Goal: Information Seeking & Learning: Learn about a topic

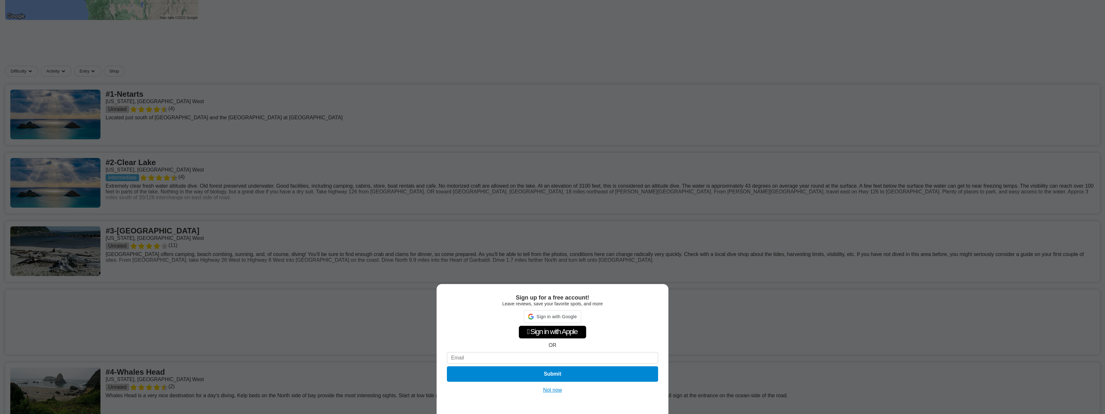
drag, startPoint x: 556, startPoint y: 389, endPoint x: 552, endPoint y: 384, distance: 6.4
click at [556, 389] on button "Not now" at bounding box center [552, 389] width 23 height 6
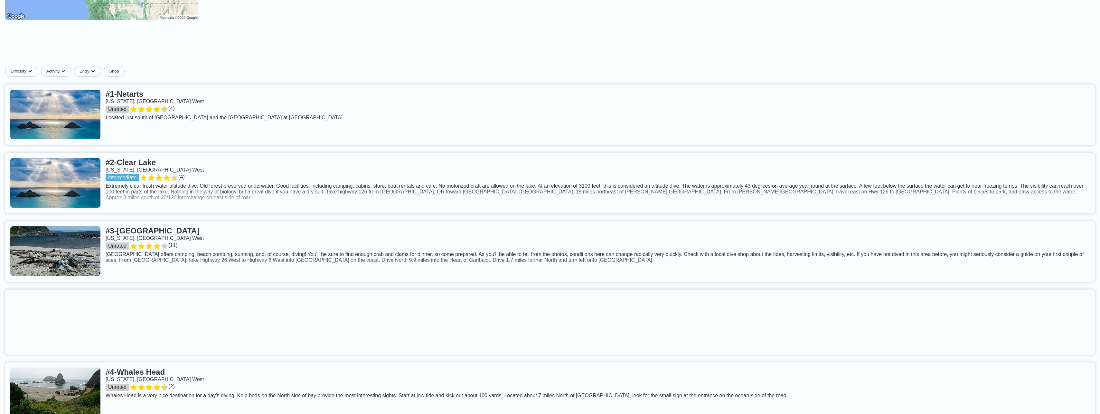
click at [107, 125] on link at bounding box center [550, 114] width 1090 height 61
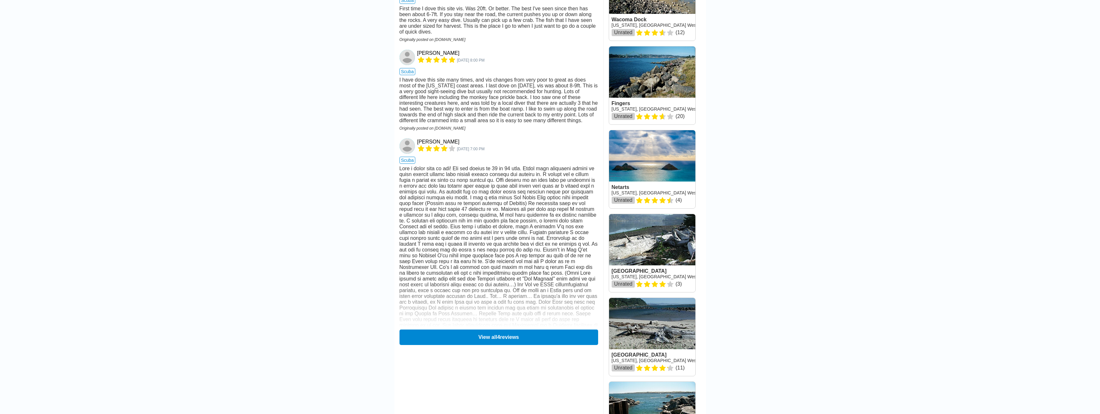
scroll to position [515, 0]
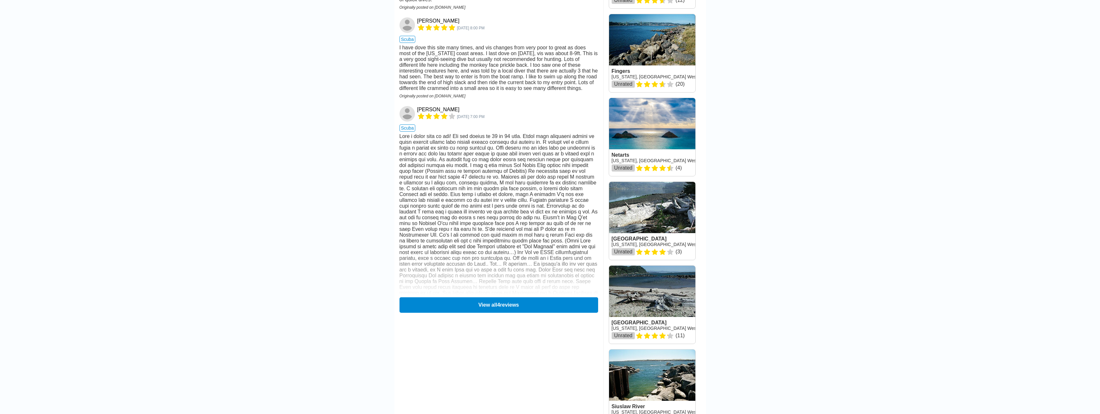
click at [346, 187] on main "[GEOGRAPHIC_DATA] › [US_STATE] Netarts [US_STATE], [GEOGRAPHIC_DATA] West Entry…" at bounding box center [550, 93] width 1100 height 1184
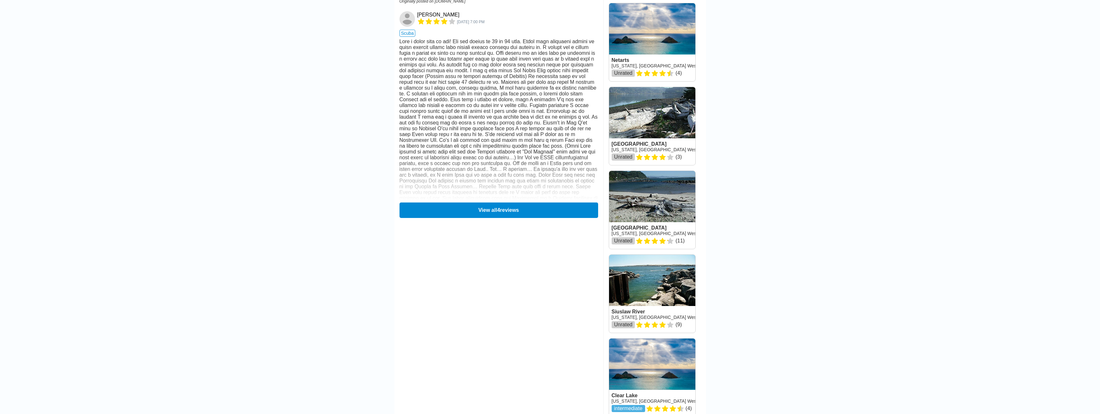
scroll to position [612, 0]
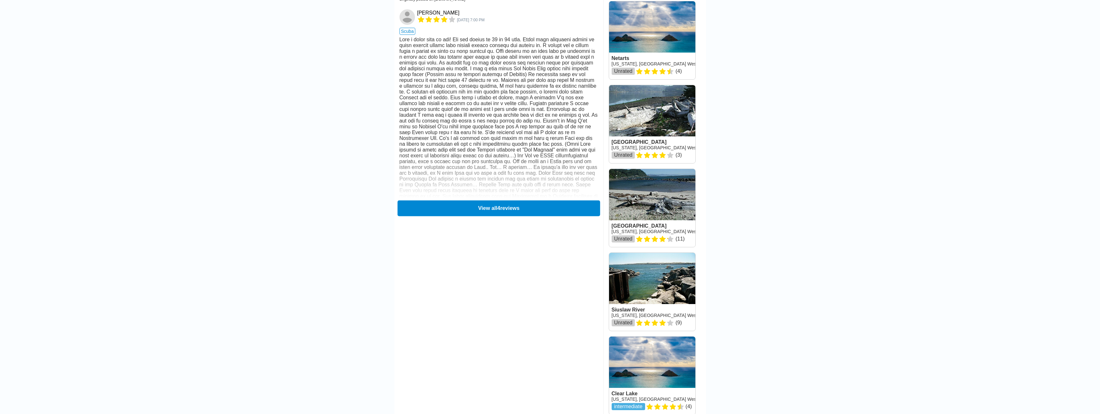
click at [503, 216] on button "View all 4 reviews" at bounding box center [498, 208] width 203 height 16
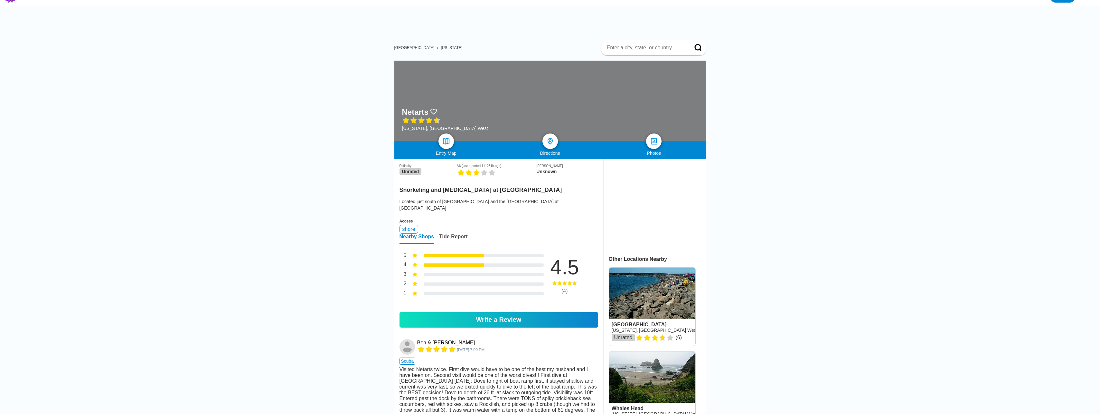
scroll to position [0, 0]
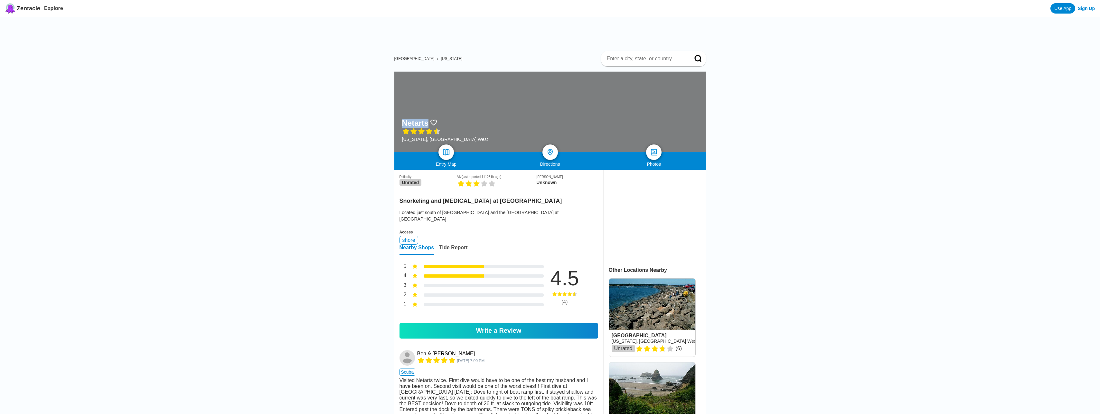
drag, startPoint x: 402, startPoint y: 121, endPoint x: 428, endPoint y: 119, distance: 26.2
click at [428, 119] on h1 "Netarts" at bounding box center [415, 123] width 27 height 9
copy h1 "Netarts"
